Goal: Check status

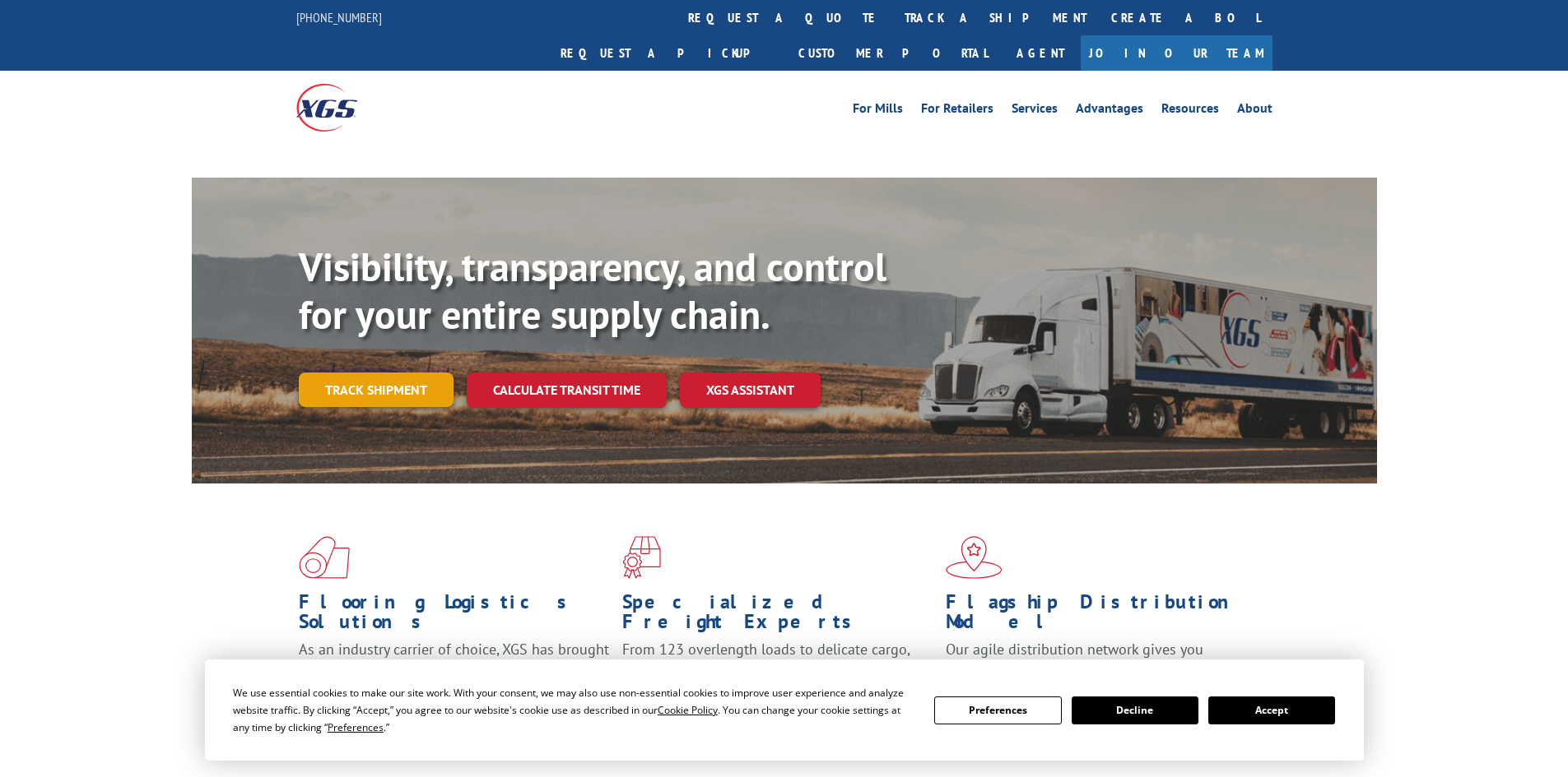
click at [354, 372] on link "Track shipment" at bounding box center [375, 389] width 155 height 34
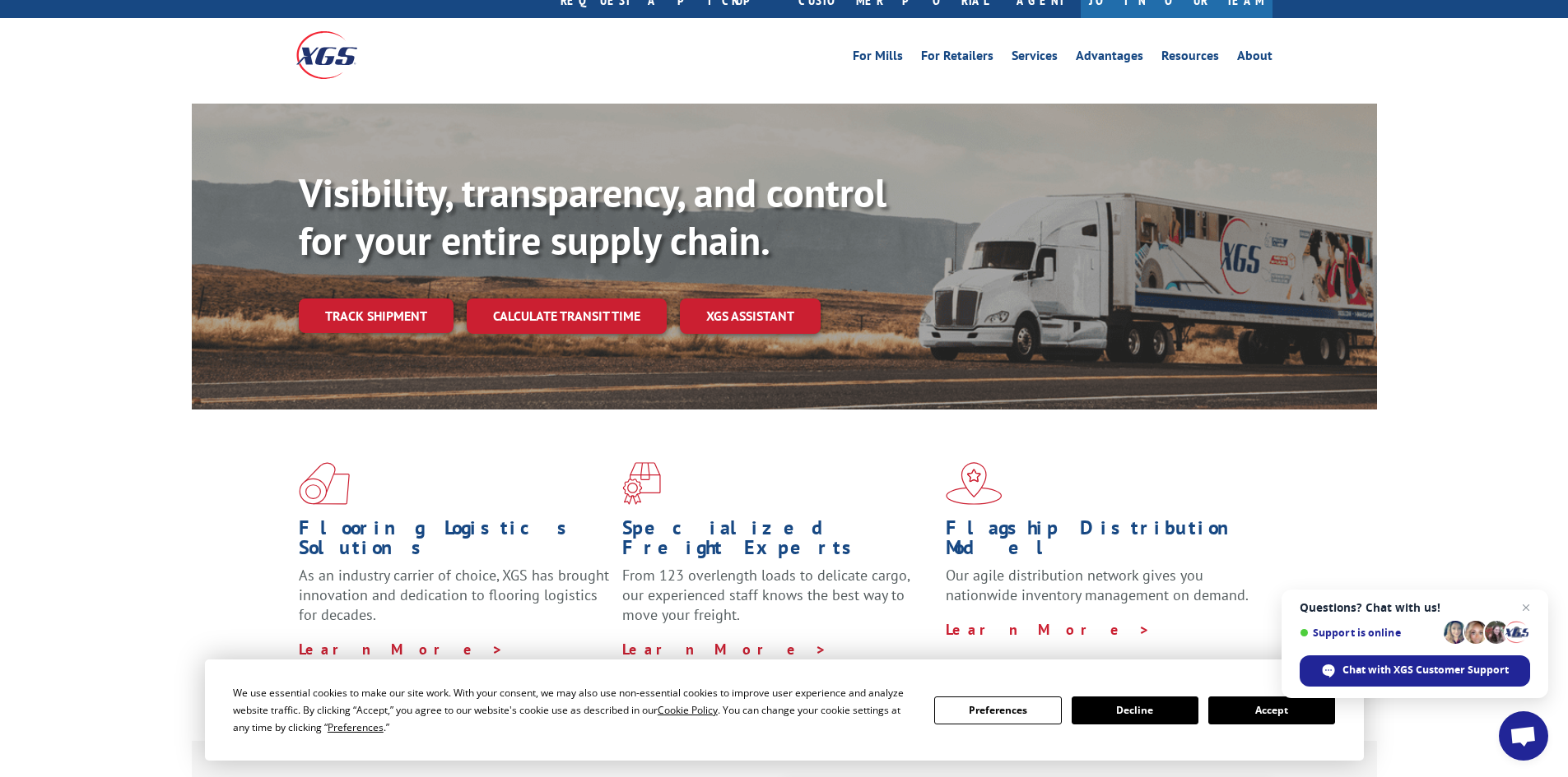
scroll to position [82, 0]
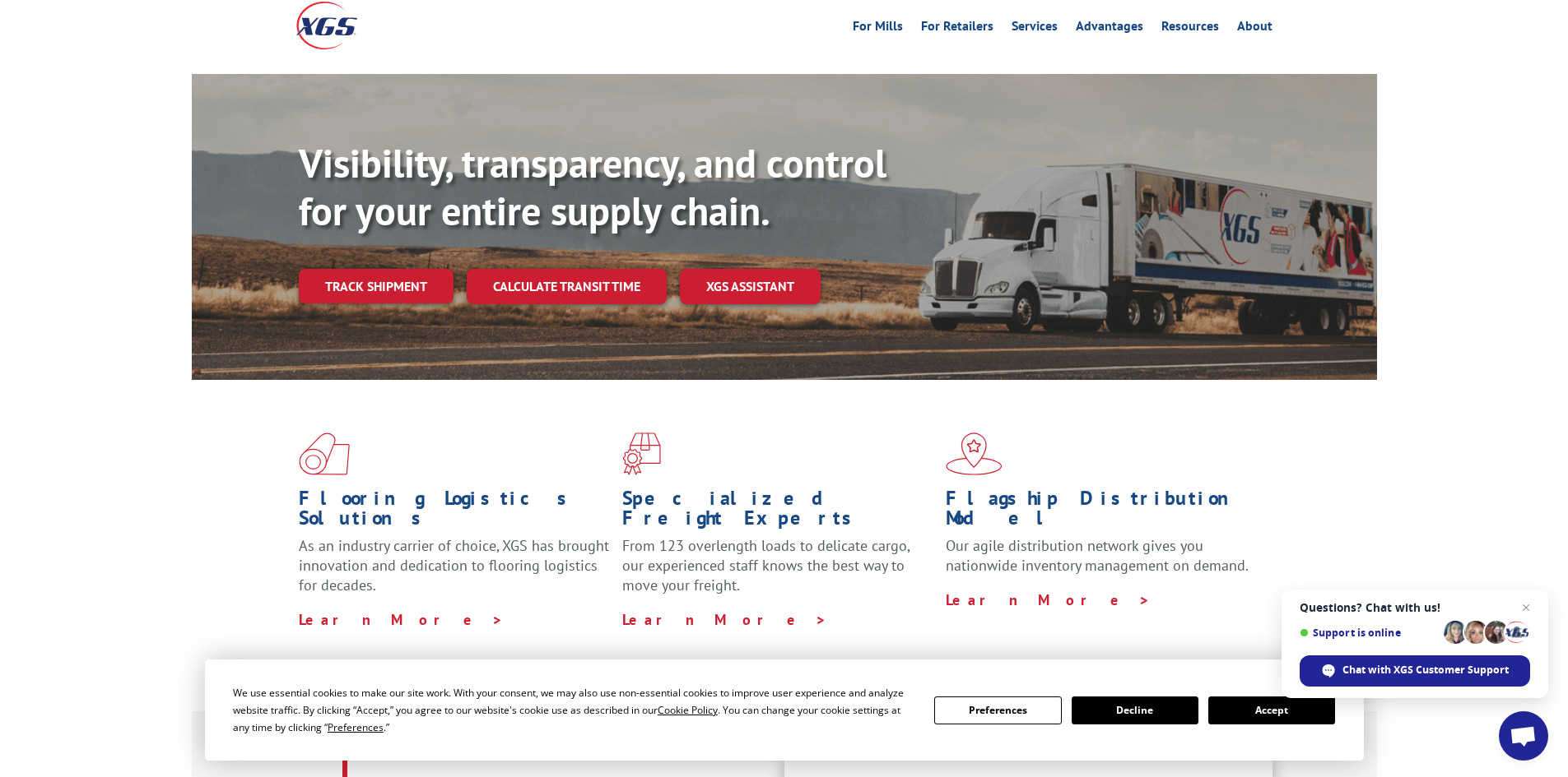
click at [1266, 711] on button "Accept" at bounding box center [1271, 711] width 127 height 28
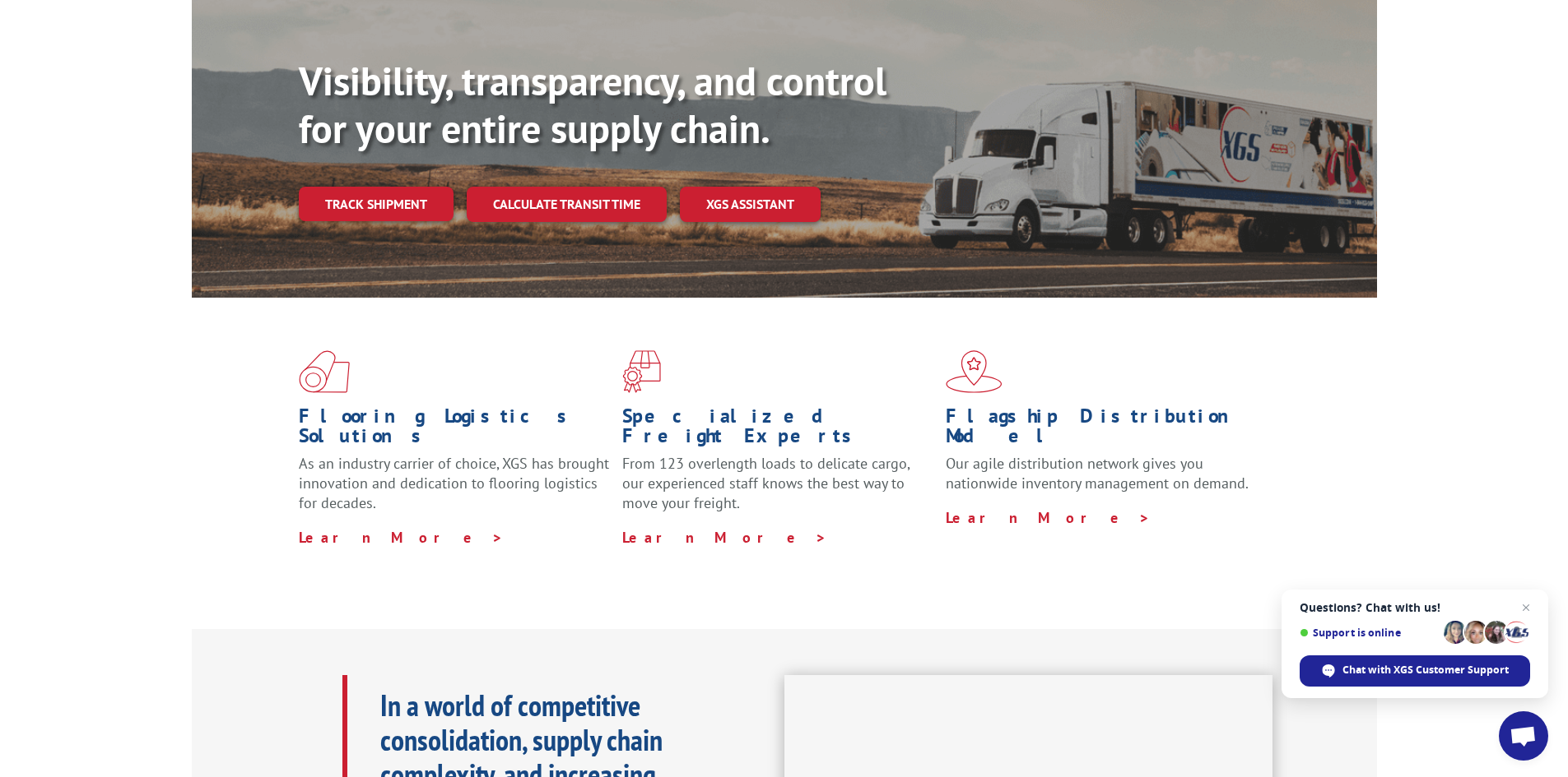
scroll to position [0, 0]
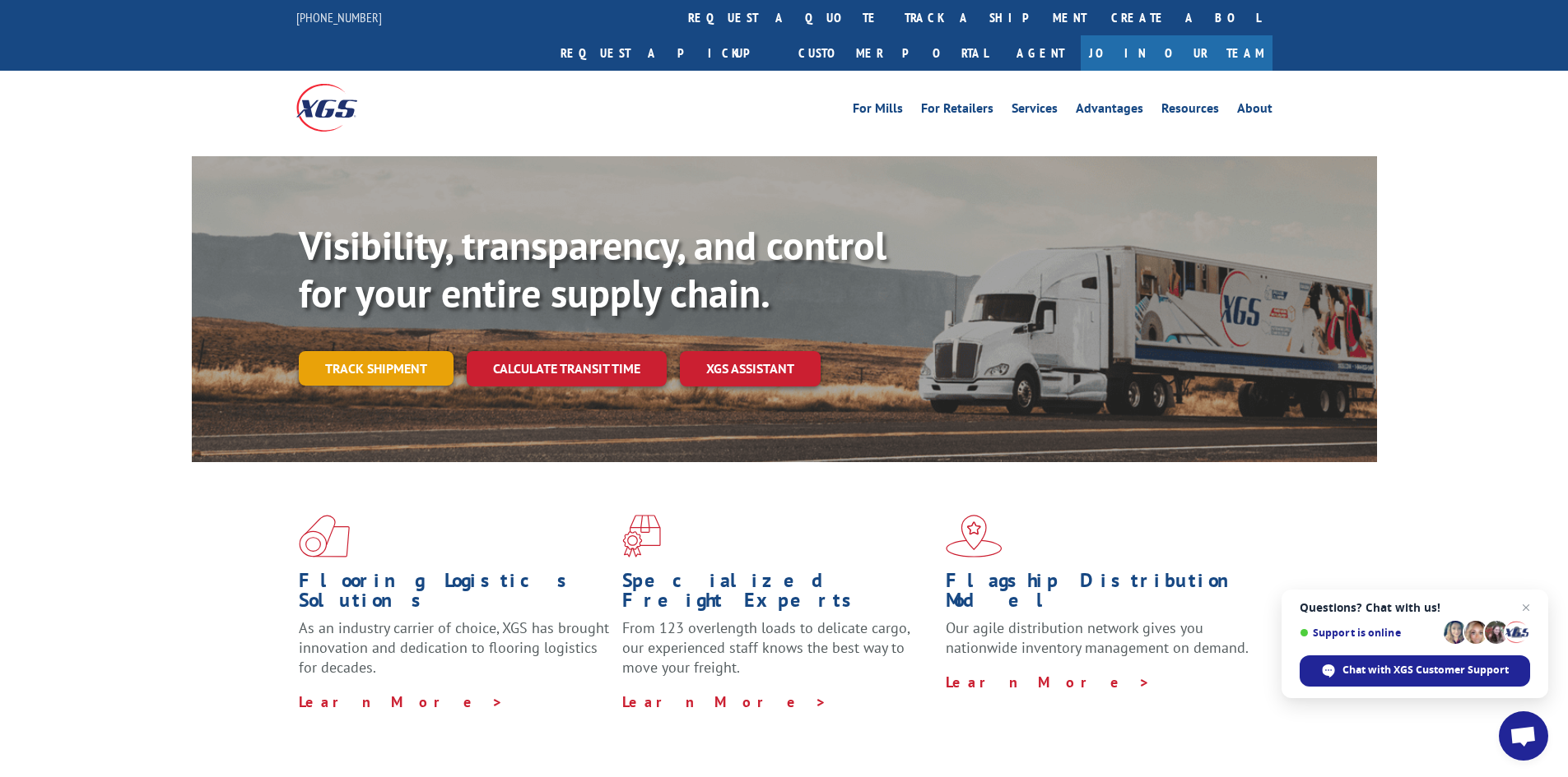
click at [356, 352] on link "Track shipment" at bounding box center [375, 369] width 155 height 34
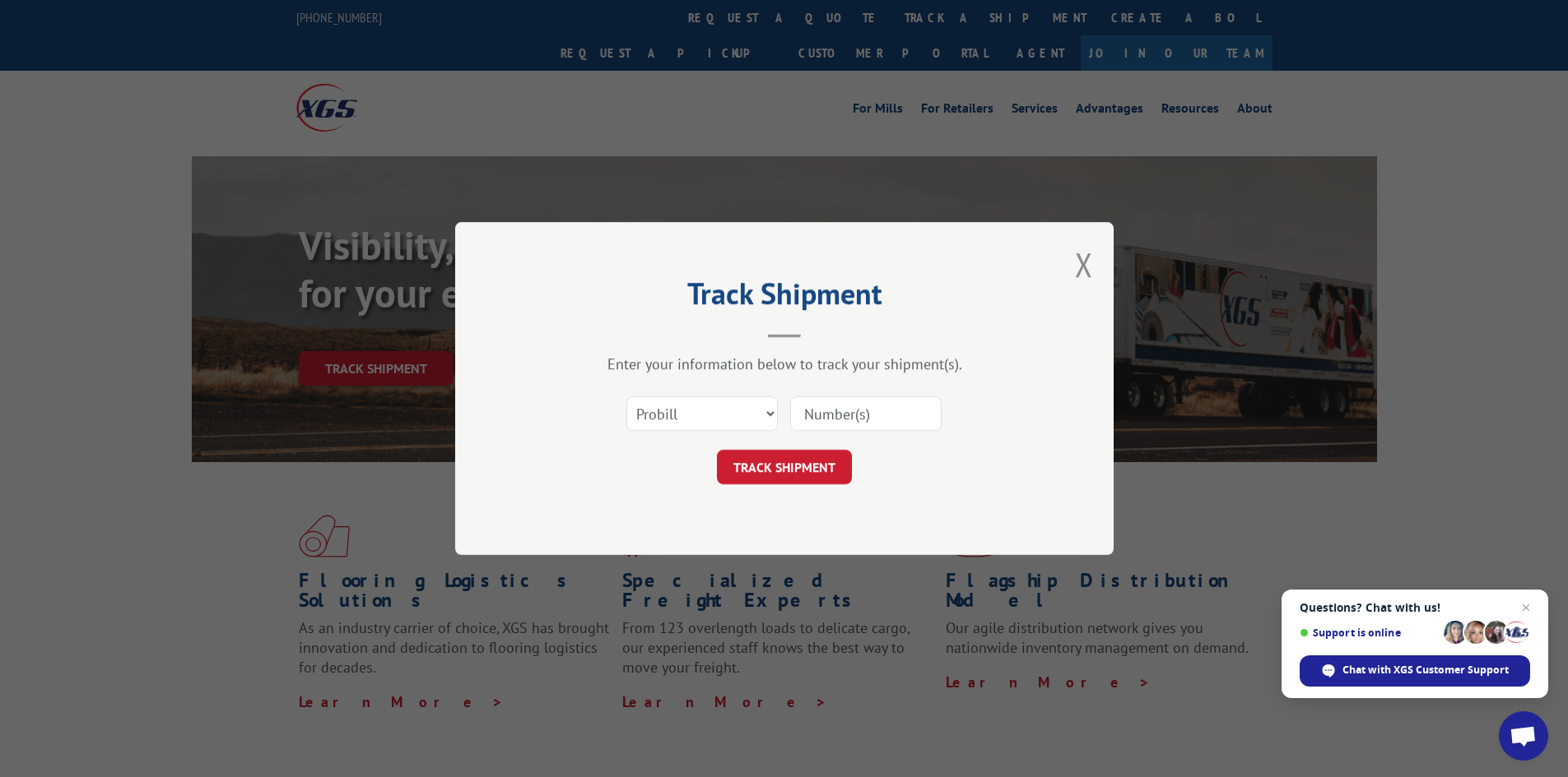
click at [813, 399] on input at bounding box center [866, 413] width 152 height 34
paste input "17228983"
type input "17228983"
click at [784, 458] on button "TRACK SHIPMENT" at bounding box center [784, 467] width 135 height 34
